Goal: Transaction & Acquisition: Download file/media

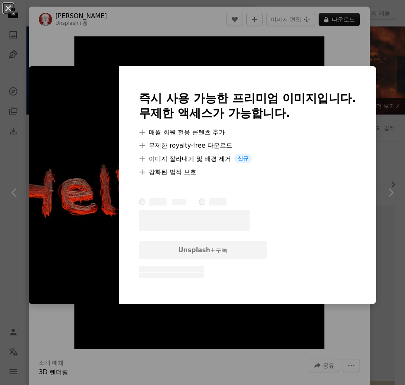
scroll to position [1281, 0]
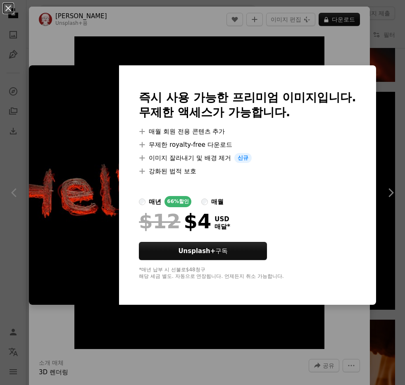
click at [298, 54] on div "An X shape 즉시 사용 가능한 프리미엄 이미지입니다. 무제한 액세스가 가능합니다. A plus sign 매월 회원 전용 콘텐츠 추가 A…" at bounding box center [202, 192] width 405 height 385
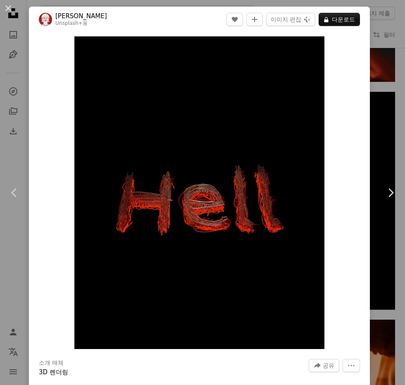
drag, startPoint x: 248, startPoint y: 118, endPoint x: 341, endPoint y: 9, distance: 142.9
click at [341, 9] on header "[PERSON_NAME] Unsplash+ 용 A heart A plus sign 이미지 편집 Plus sign for Unsplash+ A …" at bounding box center [199, 20] width 341 height 26
click at [335, 24] on button "A lock 다운로드" at bounding box center [339, 19] width 41 height 13
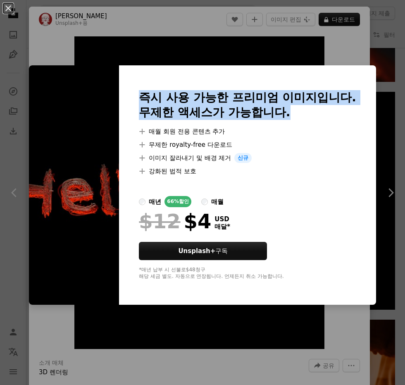
drag, startPoint x: 138, startPoint y: 99, endPoint x: 277, endPoint y: 124, distance: 141.2
click at [277, 124] on div "즉시 사용 가능한 프리미엄 이미지입니다. 무제한 액세스가 가능합니다. A plus sign 매월 회원 전용 콘텐츠 추가 A plus sign …" at bounding box center [247, 184] width 257 height 239
click at [277, 124] on div at bounding box center [247, 123] width 217 height 7
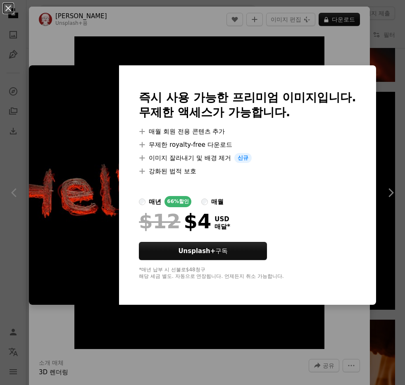
click at [290, 361] on div "An X shape 즉시 사용 가능한 프리미엄 이미지입니다. 무제한 액세스가 가능합니다. A plus sign 매월 회원 전용 콘텐츠 추가 A…" at bounding box center [202, 192] width 405 height 385
